Goal: Check status

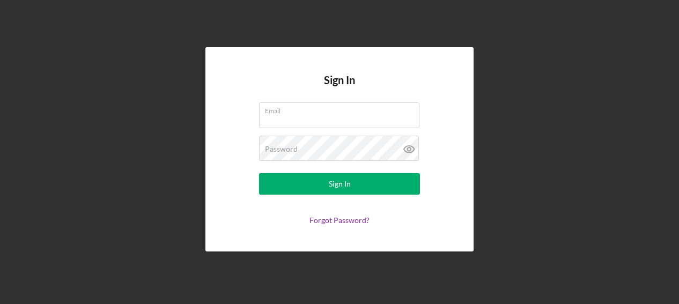
type input "[EMAIL_ADDRESS][PERSON_NAME][DOMAIN_NAME]"
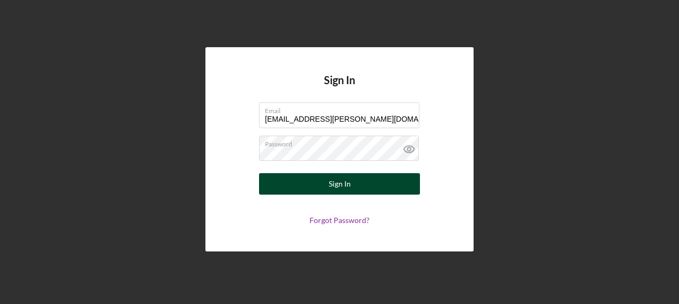
click at [303, 182] on button "Sign In" at bounding box center [339, 183] width 161 height 21
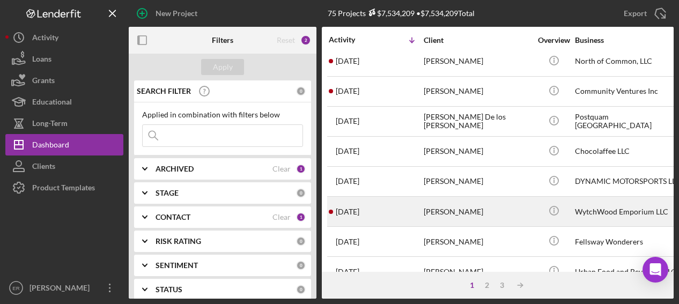
scroll to position [54, 0]
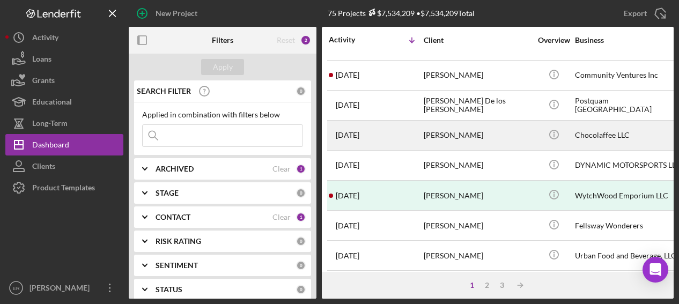
click at [459, 135] on div "[PERSON_NAME]" at bounding box center [477, 135] width 107 height 28
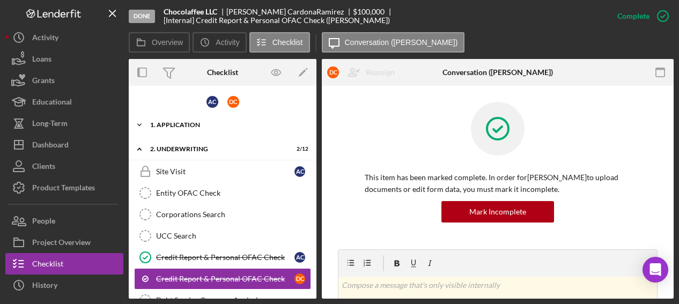
click at [171, 123] on div "1. Application" at bounding box center [226, 125] width 153 height 6
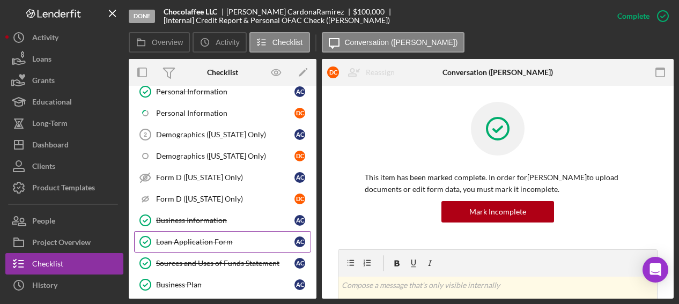
scroll to position [107, 0]
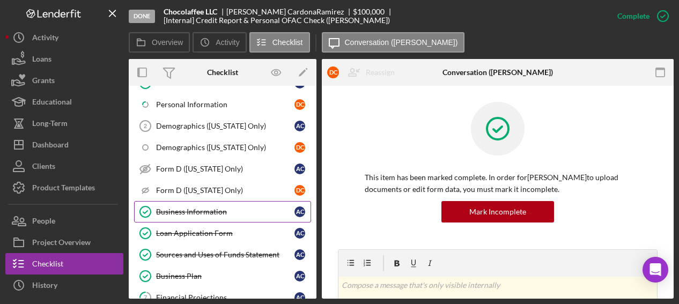
click at [207, 211] on div "Business Information" at bounding box center [225, 212] width 138 height 9
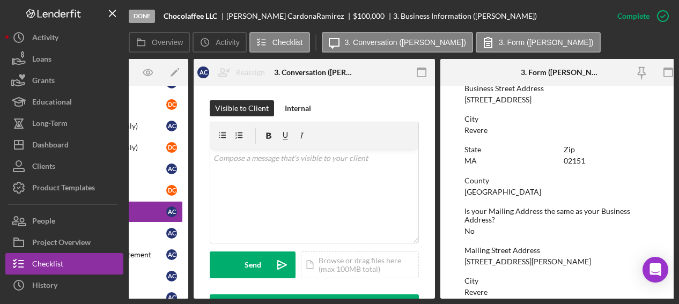
scroll to position [477, 0]
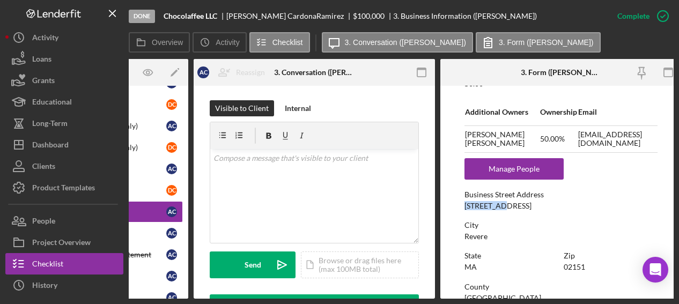
drag, startPoint x: 462, startPoint y: 202, endPoint x: 502, endPoint y: 208, distance: 40.1
click at [502, 208] on form "To edit this form you must mark this item incomplete Business Name Chocolaffee …" at bounding box center [560, 192] width 241 height 213
copy div "[STREET_ADDRESS]"
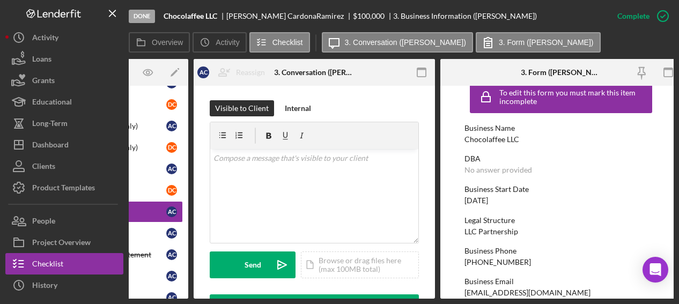
scroll to position [0, 0]
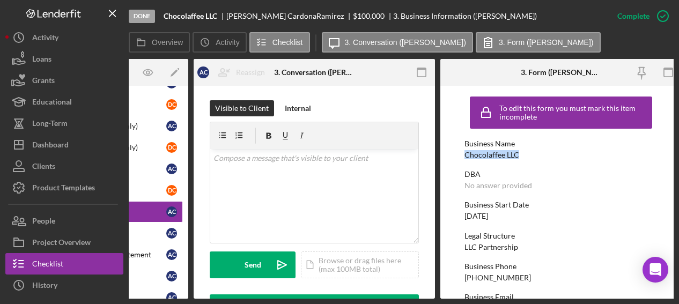
drag, startPoint x: 466, startPoint y: 155, endPoint x: 517, endPoint y: 154, distance: 51.5
click at [517, 154] on div "Chocolaffee LLC" at bounding box center [492, 155] width 55 height 9
copy div "Chocolaffee LLC"
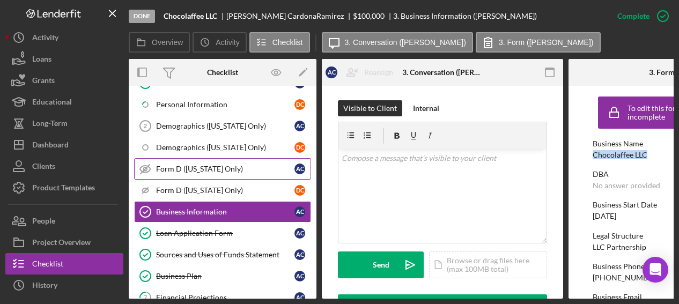
scroll to position [215, 0]
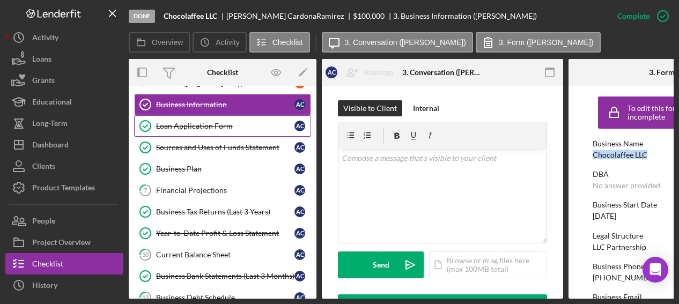
click at [194, 117] on link "Loan Application Form Loan Application Form A C" at bounding box center [222, 125] width 177 height 21
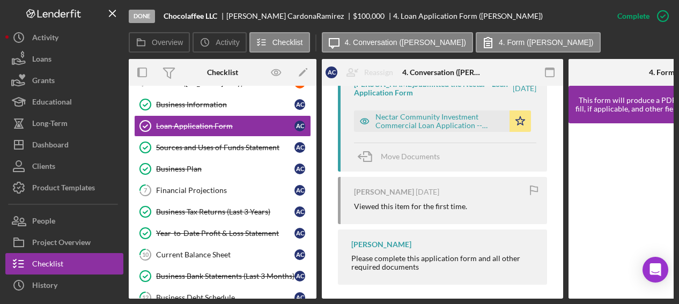
scroll to position [472, 0]
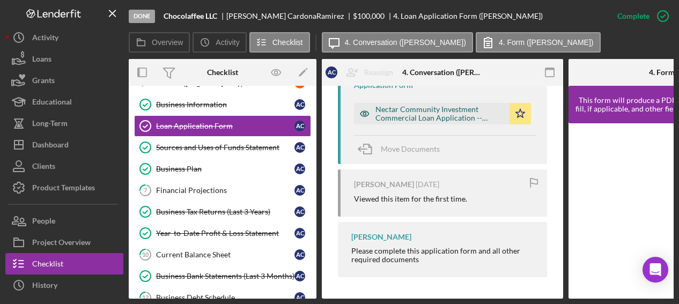
click at [430, 105] on div "Nectar Community Investment Commercial Loan Application -- [DATE] 07_49pm.pdf" at bounding box center [440, 113] width 129 height 17
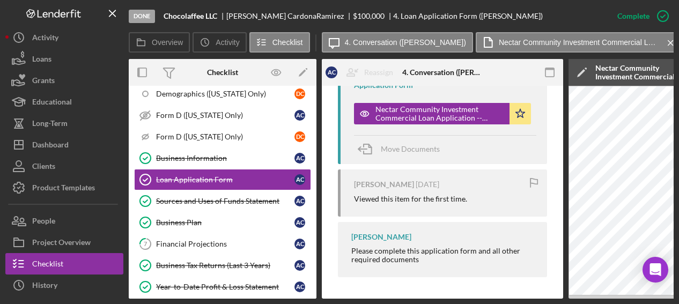
scroll to position [0, 0]
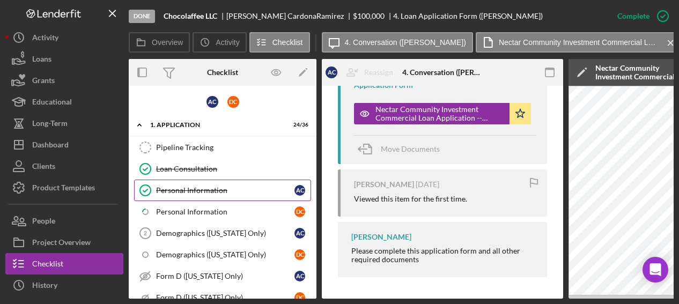
click at [215, 189] on div "Personal Information" at bounding box center [225, 190] width 138 height 9
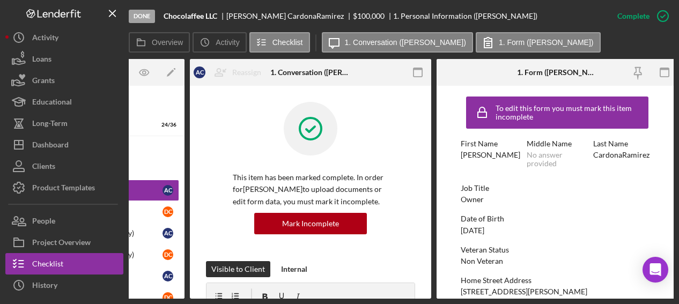
scroll to position [0, 136]
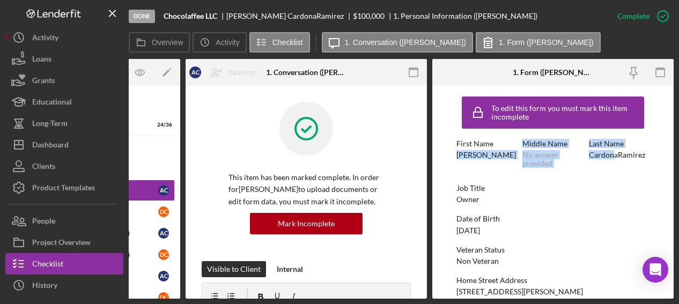
drag, startPoint x: 452, startPoint y: 157, endPoint x: 612, endPoint y: 153, distance: 160.5
click at [612, 153] on form "To edit this form you must mark this item incomplete First Name [PERSON_NAME] M…" at bounding box center [552, 192] width 241 height 213
click at [601, 167] on div "Last Name CardonaRamirez" at bounding box center [619, 153] width 61 height 28
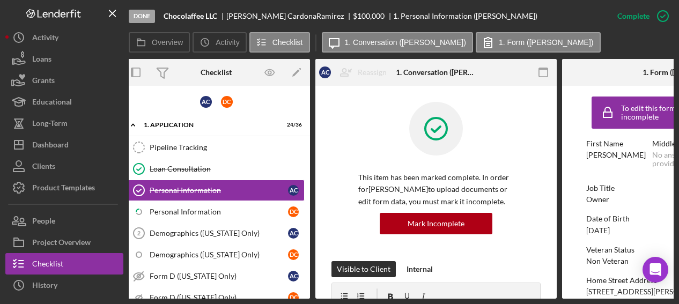
scroll to position [0, 0]
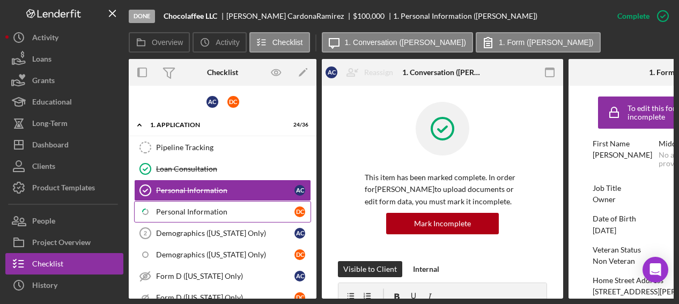
click at [209, 202] on link "Icon/Checklist Item Sub Partial Personal Information D C" at bounding box center [222, 211] width 177 height 21
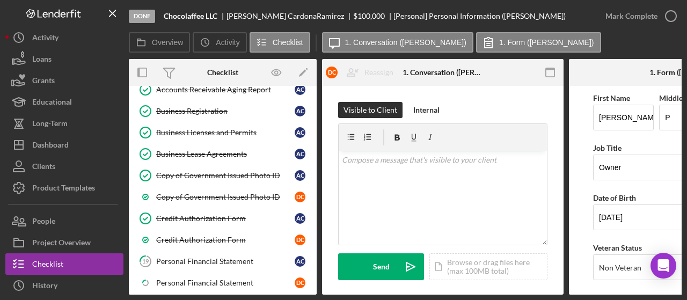
scroll to position [483, 0]
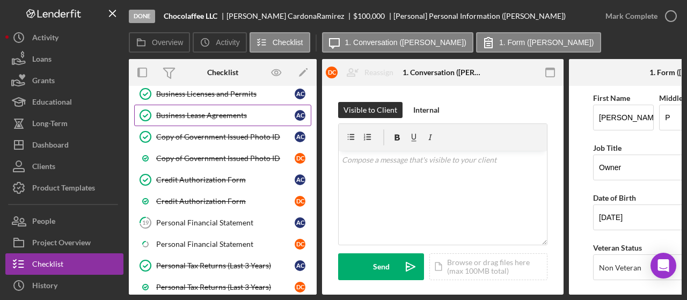
click at [206, 111] on div "Business Lease Agreements" at bounding box center [225, 115] width 138 height 9
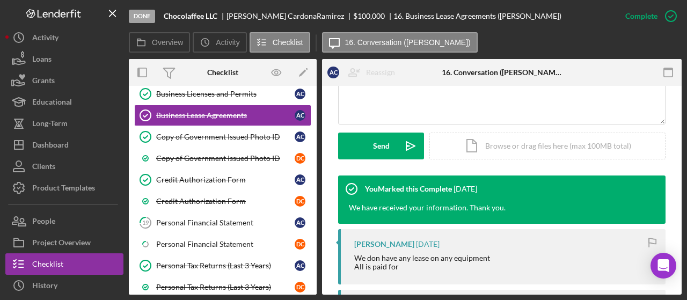
scroll to position [436, 0]
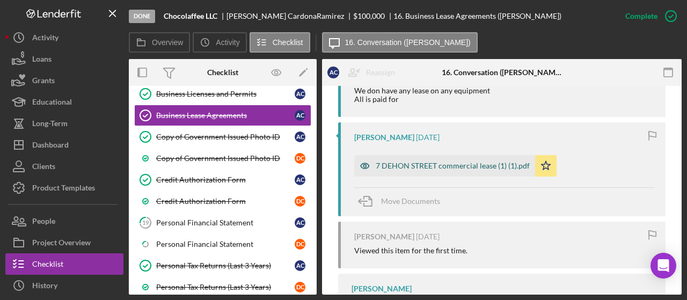
click at [447, 160] on div "7 DEHON STREET commercial lease (1) (1).pdf" at bounding box center [444, 165] width 181 height 21
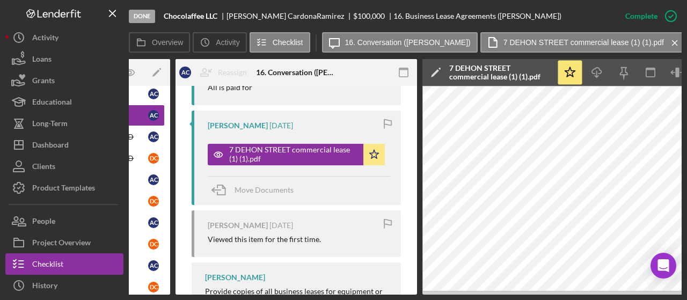
scroll to position [0, 209]
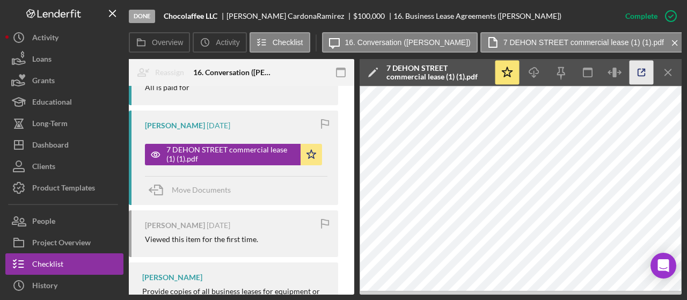
click at [645, 71] on icon "button" at bounding box center [641, 73] width 24 height 24
